Goal: Obtain resource: Download file/media

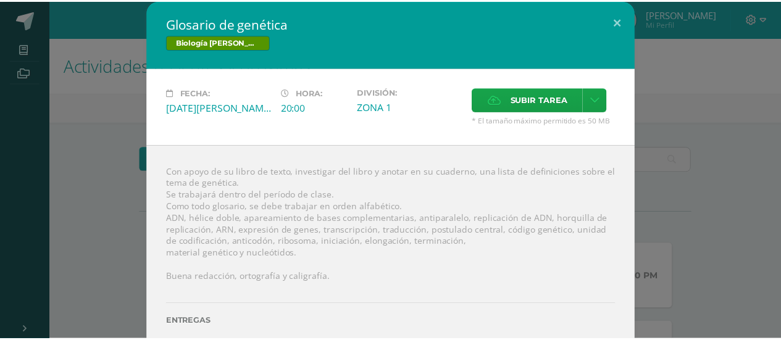
scroll to position [441, 0]
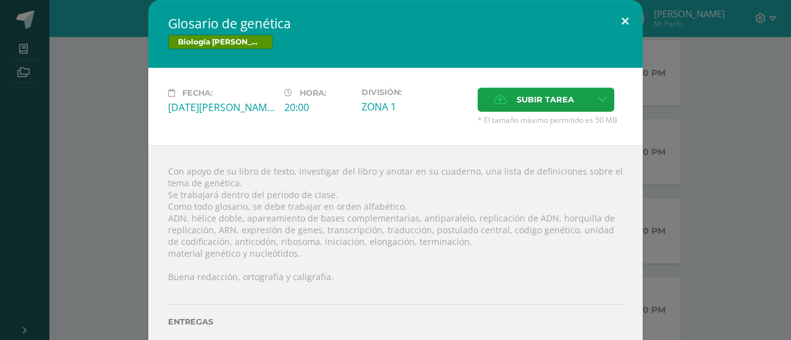
click at [625, 18] on button at bounding box center [624, 21] width 35 height 42
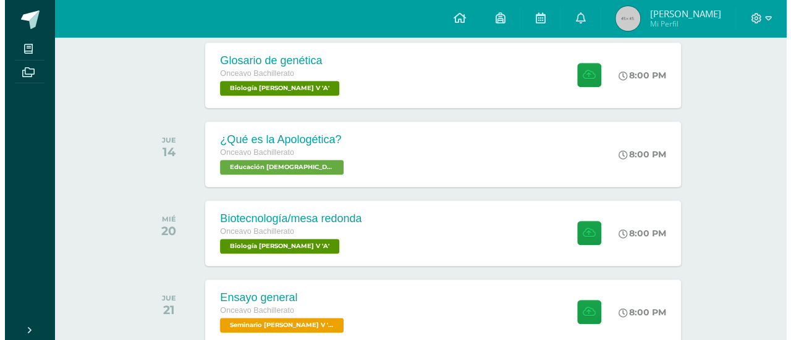
scroll to position [529, 0]
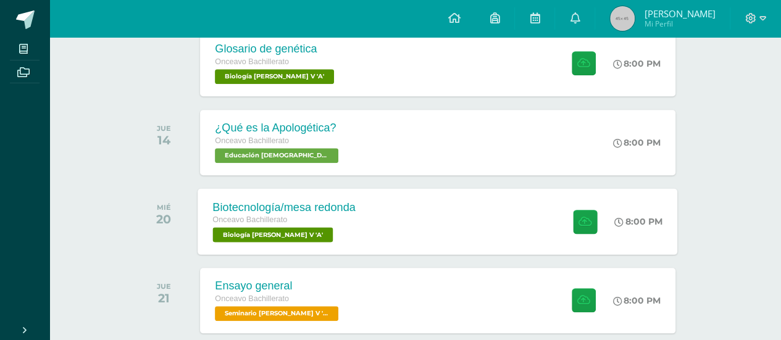
click at [409, 238] on div "Biotecnología/mesa redonda Onceavo Bachillerato Biología [PERSON_NAME] V 'A' 8:…" at bounding box center [438, 221] width 480 height 66
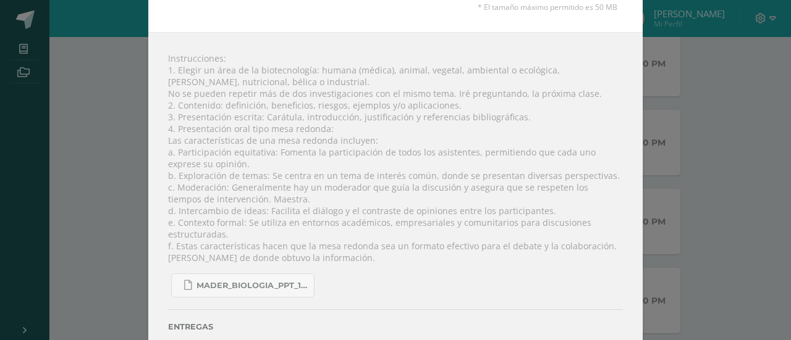
scroll to position [115, 0]
click at [237, 290] on link "Mader_Biologia_PPT_14.pps" at bounding box center [242, 284] width 143 height 24
click at [280, 248] on div "Instrucciones: 1. Elegir un área de la biotecnología: humana (médica), animal, …" at bounding box center [395, 204] width 494 height 348
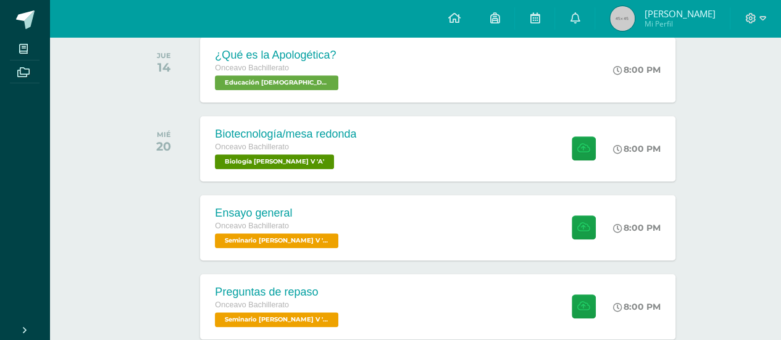
scroll to position [545, 0]
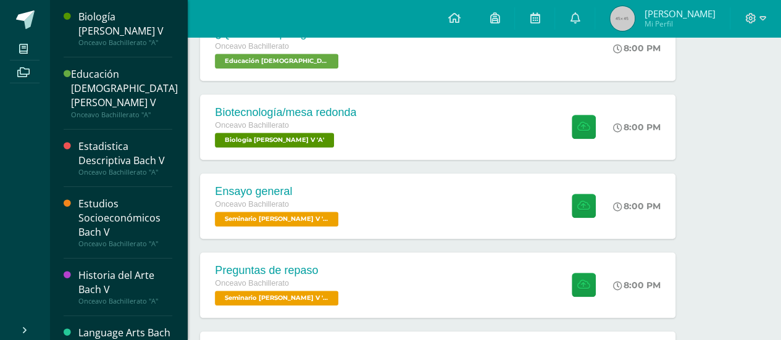
click at [140, 203] on div "Estudios Socioeconómicos Bach V" at bounding box center [125, 218] width 94 height 43
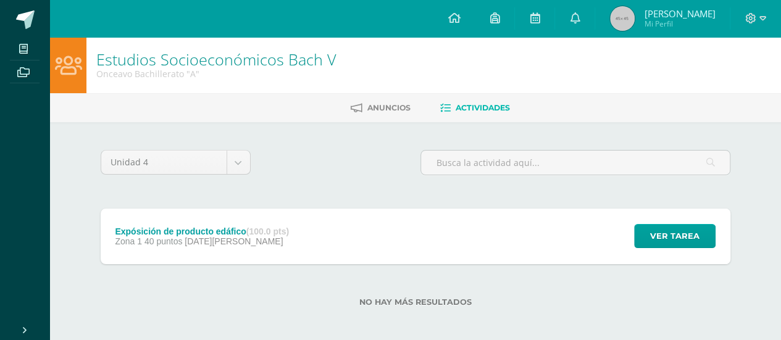
click at [190, 228] on div "Expósición de producto edáfico (100.0 pts)" at bounding box center [202, 232] width 174 height 10
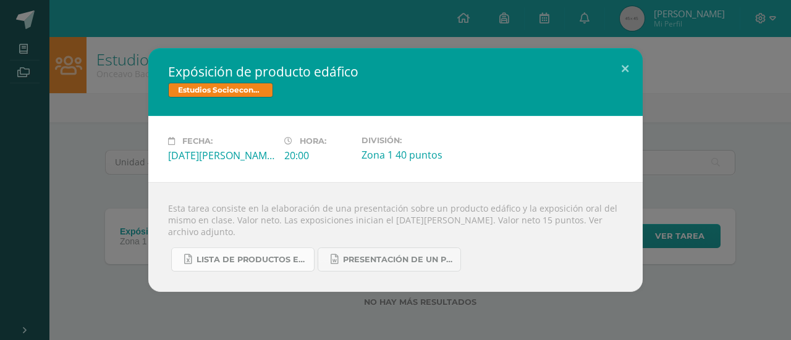
click at [264, 256] on span "Lista de productos edáficos 5 bach. 2025 zona. 16.xlsx" at bounding box center [251, 260] width 111 height 10
click at [437, 270] on link "PRESENTACIÓN DE UN PRODUCTO EDÁFICO DE GUATEMALA 2023.docx" at bounding box center [389, 260] width 143 height 24
